Goal: Browse casually

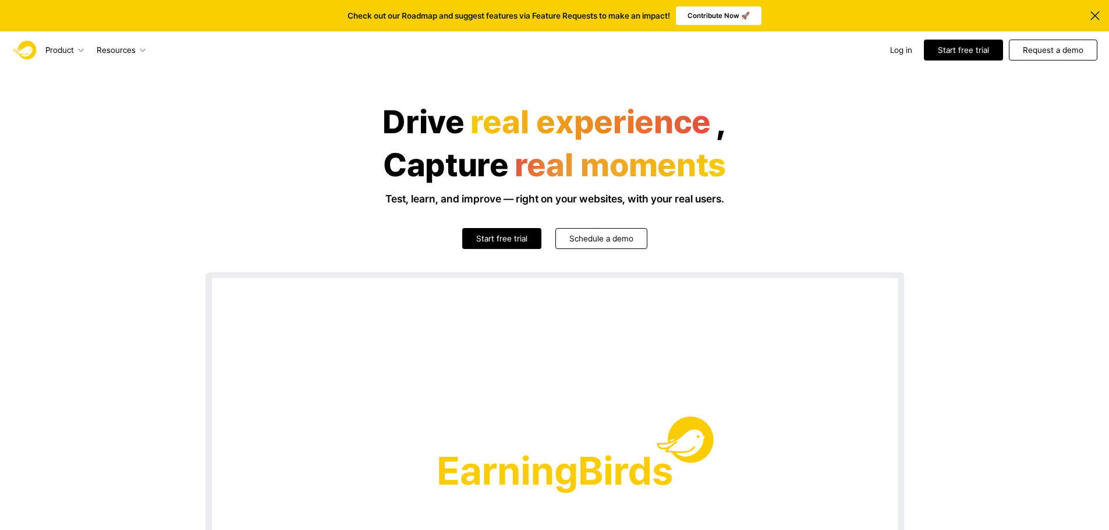
click at [814, 76] on header "Drive real experience , Capture real moments Test, learn, and improve — right o…" at bounding box center [554, 415] width 1109 height 693
click at [825, 151] on div "Capture real moments" at bounding box center [554, 165] width 698 height 37
click at [816, 161] on div "Capture real moments" at bounding box center [554, 165] width 698 height 37
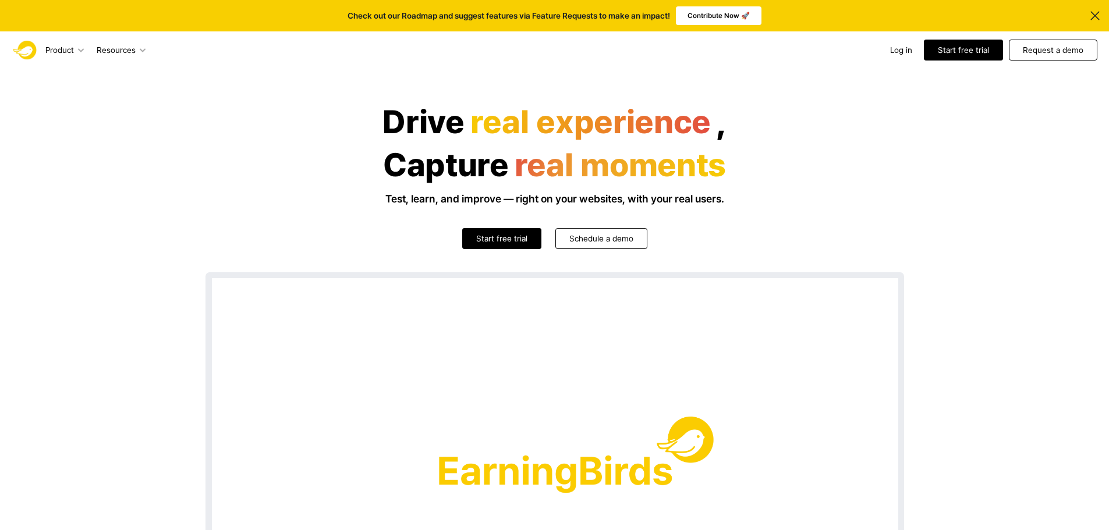
click at [818, 186] on div "Drive real experience , Capture real moments Test, learn, and improve — right o…" at bounding box center [554, 154] width 698 height 101
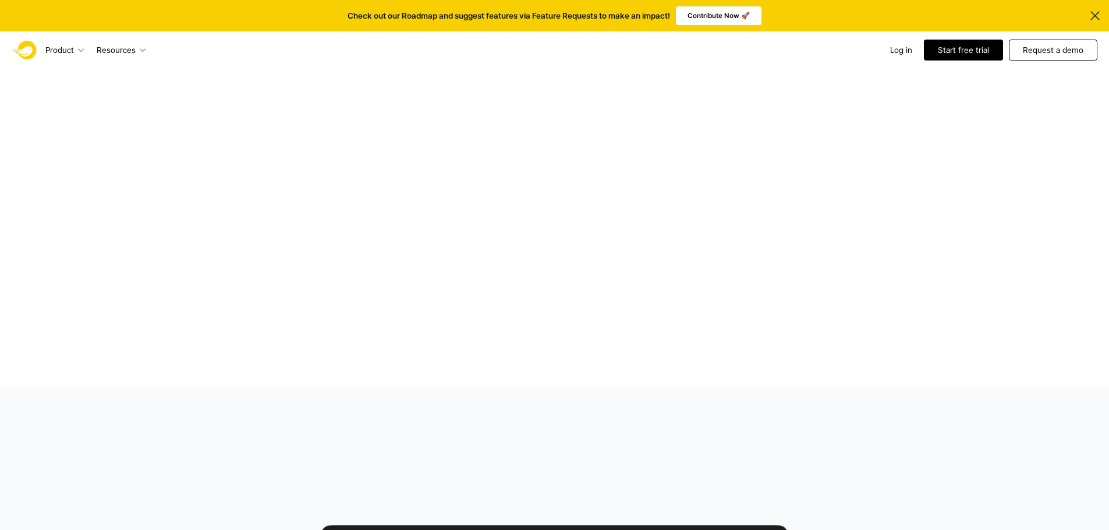
scroll to position [2153, 0]
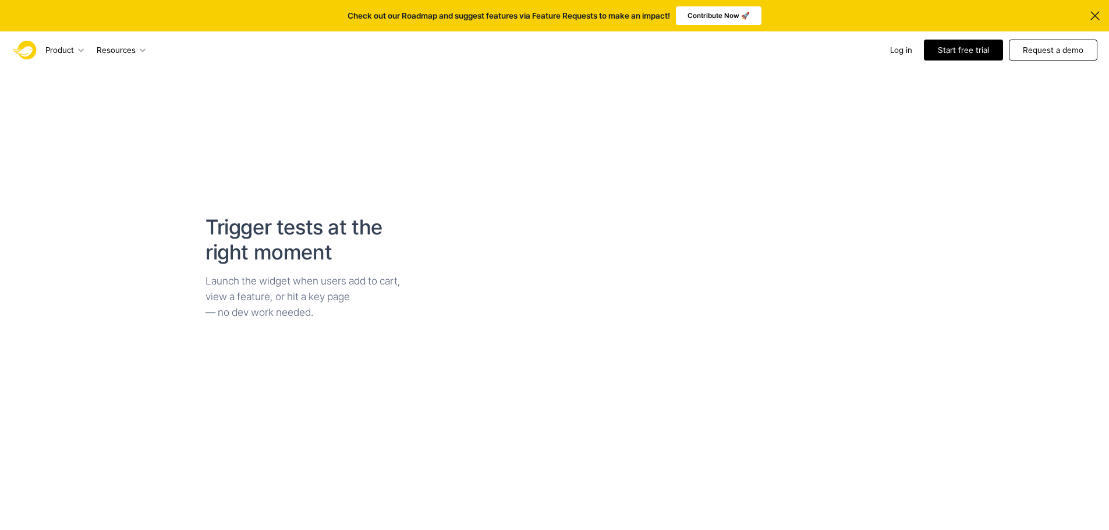
scroll to position [1164, 0]
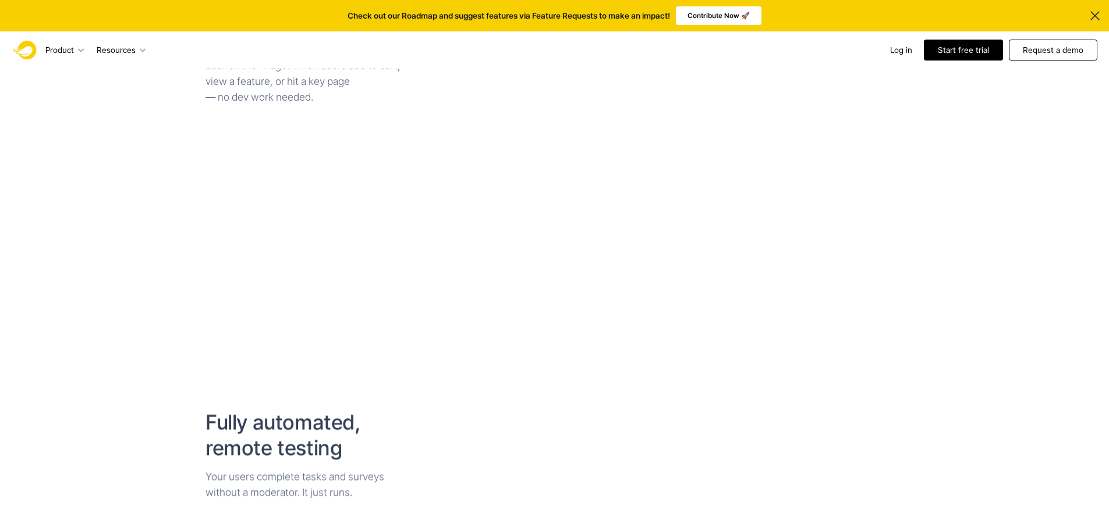
click at [1000, 329] on div "Run research directly on your website — no dev, no design work Trigger tests at…" at bounding box center [554, 351] width 1109 height 1460
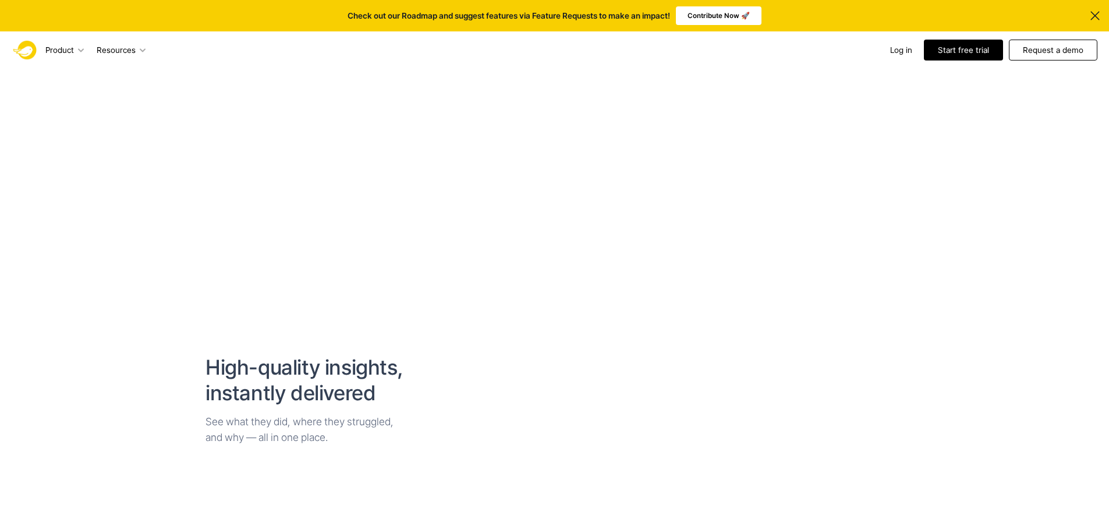
scroll to position [1630, 0]
